Goal: Transaction & Acquisition: Purchase product/service

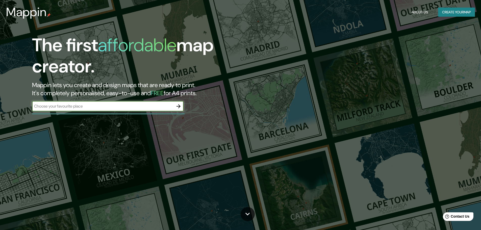
click at [462, 13] on button "Create your map" at bounding box center [456, 12] width 37 height 9
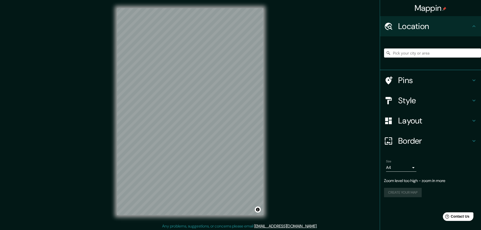
click at [336, 106] on div "Mappin Location Pins Style Layout Border Choose a border. Hint : you can make l…" at bounding box center [240, 115] width 481 height 231
click at [408, 53] on input "Pick your city or area" at bounding box center [432, 52] width 97 height 9
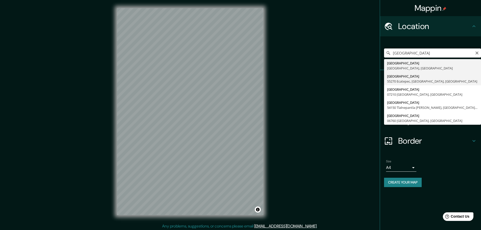
scroll to position [1, 0]
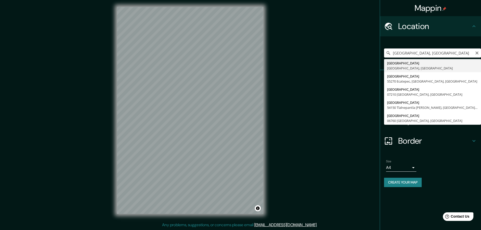
click at [437, 55] on input "[GEOGRAPHIC_DATA], [GEOGRAPHIC_DATA]" at bounding box center [432, 52] width 97 height 9
type input "[GEOGRAPHIC_DATA] city"
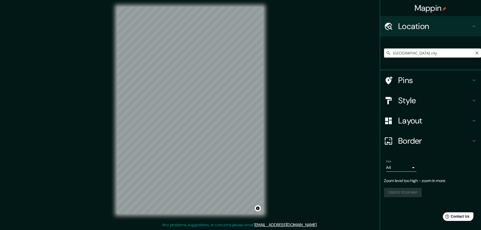
click at [419, 143] on h4 "Border" at bounding box center [434, 141] width 73 height 10
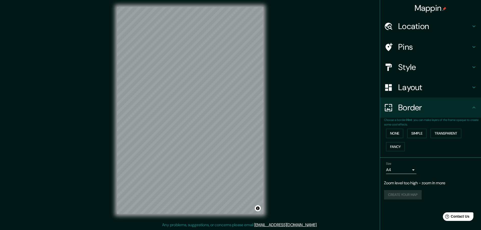
click at [416, 87] on h4 "Layout" at bounding box center [434, 87] width 73 height 10
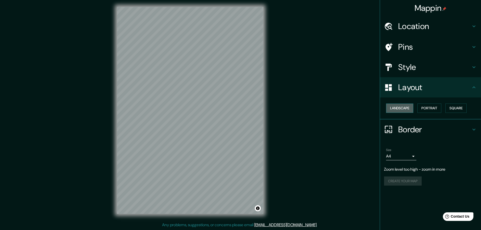
click at [409, 107] on button "Landscape" at bounding box center [399, 108] width 27 height 9
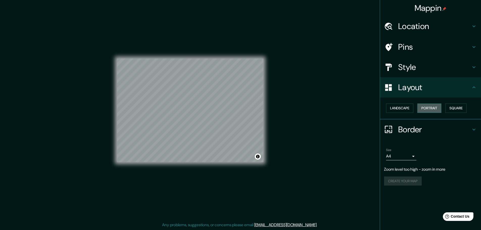
click at [428, 107] on button "Portrait" at bounding box center [430, 108] width 24 height 9
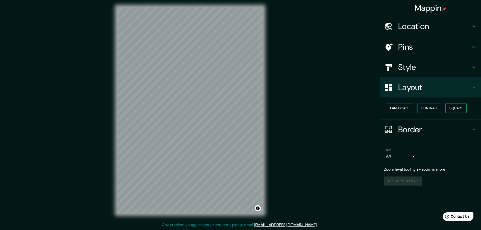
click at [461, 109] on button "Square" at bounding box center [456, 108] width 21 height 9
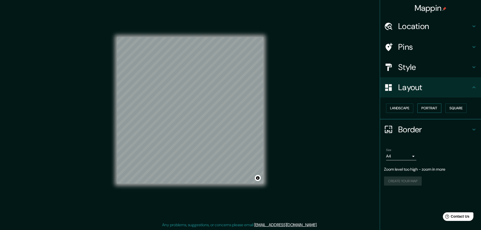
click at [439, 109] on button "Portrait" at bounding box center [430, 108] width 24 height 9
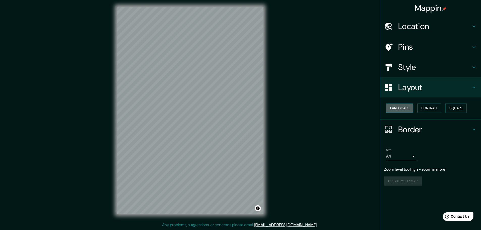
click at [409, 107] on button "Landscape" at bounding box center [399, 108] width 27 height 9
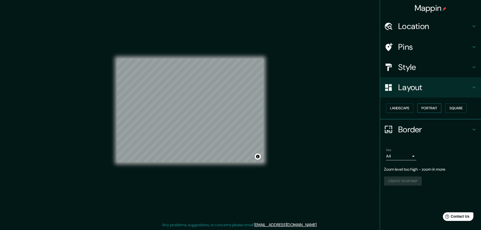
click at [424, 107] on button "Portrait" at bounding box center [430, 108] width 24 height 9
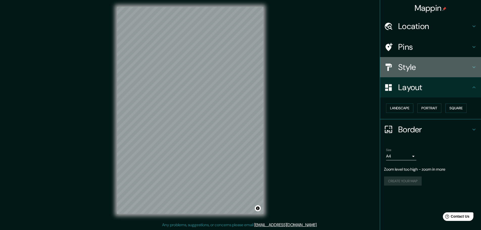
click at [432, 66] on h4 "Style" at bounding box center [434, 67] width 73 height 10
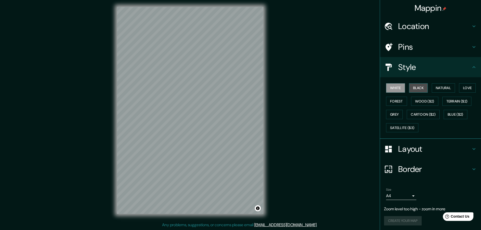
click at [419, 89] on button "Black" at bounding box center [418, 87] width 19 height 9
click at [443, 90] on button "Natural" at bounding box center [443, 87] width 23 height 9
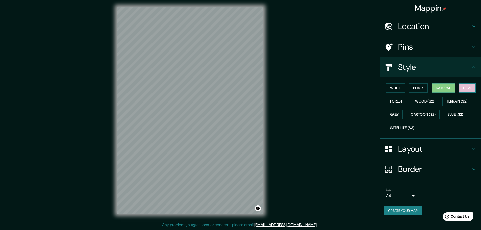
click at [474, 86] on button "Love" at bounding box center [467, 87] width 17 height 9
click at [395, 102] on button "Forest" at bounding box center [396, 101] width 21 height 9
click at [419, 101] on button "Wood ($2)" at bounding box center [424, 101] width 27 height 9
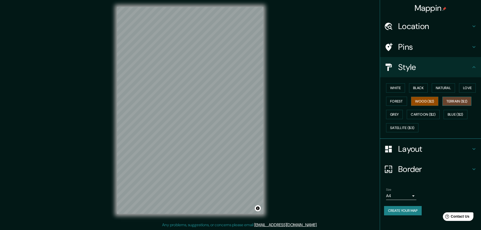
click at [456, 101] on button "Terrain ($2)" at bounding box center [457, 101] width 29 height 9
click at [395, 116] on button "Grey" at bounding box center [394, 114] width 17 height 9
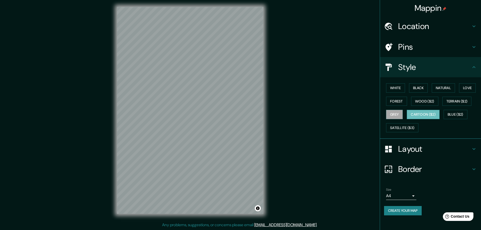
click at [415, 114] on button "Cartoon ($2)" at bounding box center [423, 114] width 33 height 9
click at [459, 116] on button "Blue ($2)" at bounding box center [456, 114] width 24 height 9
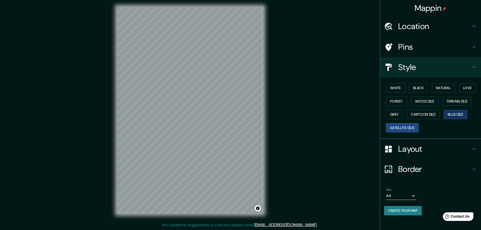
click at [403, 129] on button "Satellite ($3)" at bounding box center [402, 127] width 32 height 9
click at [421, 87] on button "Black" at bounding box center [418, 87] width 19 height 9
click at [257, 209] on button "Toggle attribution" at bounding box center [258, 208] width 6 height 6
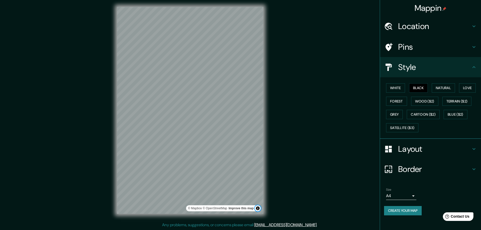
click at [257, 209] on button "Toggle attribution" at bounding box center [258, 208] width 6 height 6
click at [413, 197] on body "Mappin Location [GEOGRAPHIC_DATA] city [GEOGRAPHIC_DATA][PERSON_NAME], [GEOGRAP…" at bounding box center [240, 114] width 481 height 230
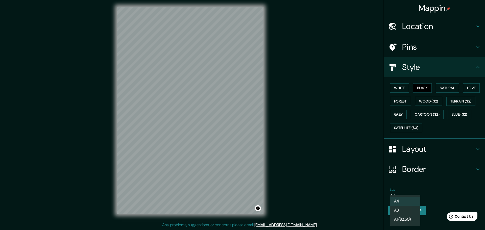
click at [452, 190] on div at bounding box center [242, 115] width 485 height 230
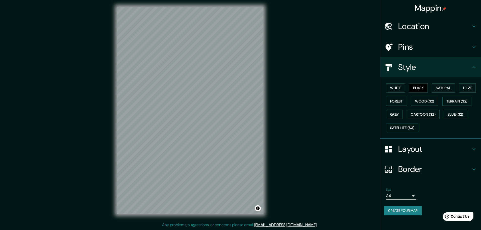
click at [411, 211] on button "Create your map" at bounding box center [403, 210] width 38 height 9
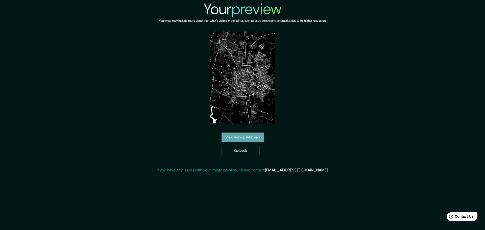
click at [252, 133] on link "View high quality map" at bounding box center [243, 137] width 42 height 9
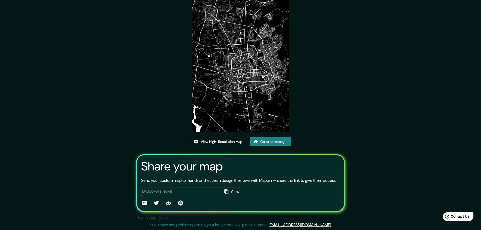
scroll to position [34, 0]
click at [231, 190] on button "Copy" at bounding box center [233, 192] width 20 height 8
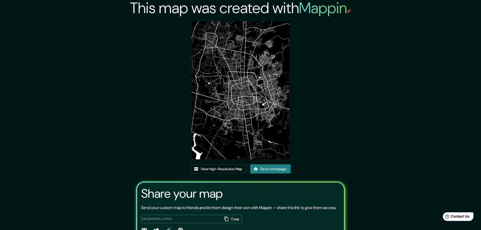
scroll to position [0, 0]
